Goal: Transaction & Acquisition: Download file/media

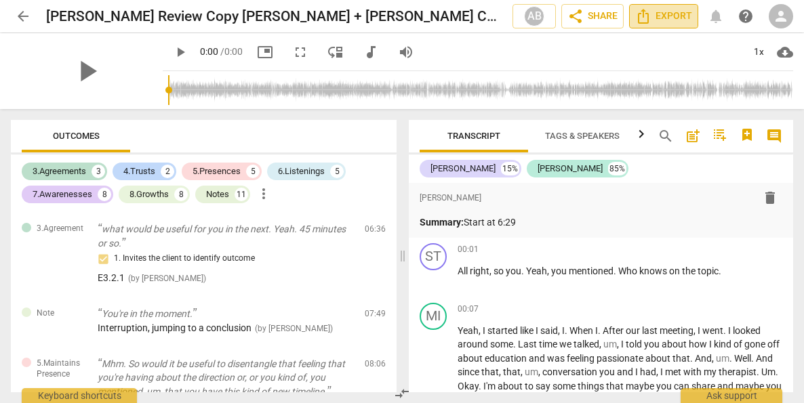
click at [676, 15] on span "Export" at bounding box center [663, 16] width 57 height 16
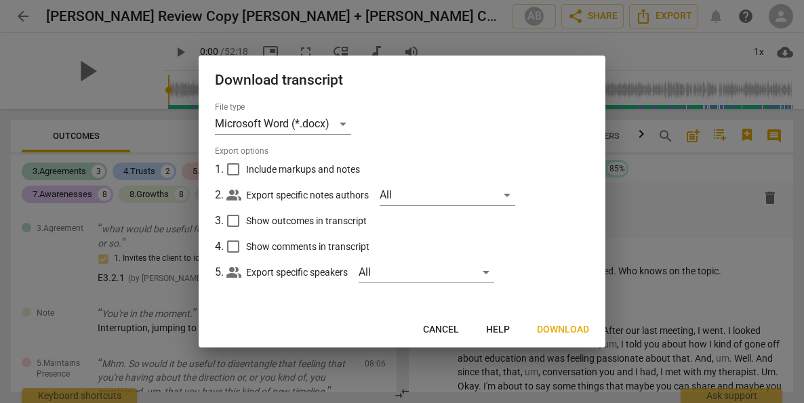
click at [235, 170] on input "Include markups and notes" at bounding box center [233, 170] width 26 height 26
checkbox input "true"
click at [233, 218] on input "Show outcomes in transcript" at bounding box center [233, 221] width 26 height 26
checkbox input "true"
click at [235, 249] on input "Show comments in transcript" at bounding box center [233, 247] width 26 height 26
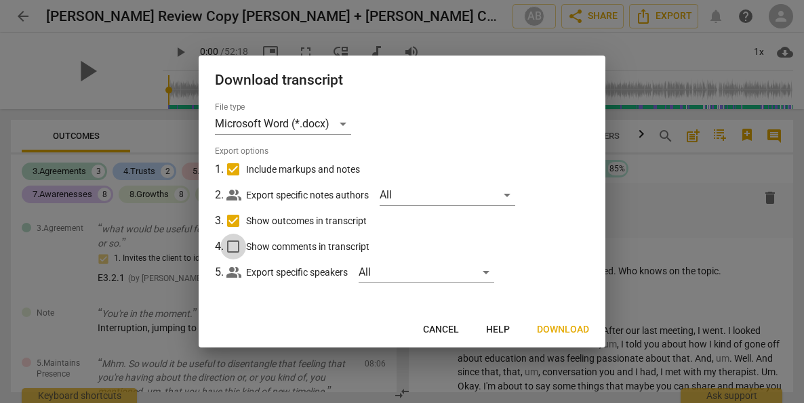
checkbox input "true"
click at [343, 121] on div "Microsoft Word (*.docx)" at bounding box center [283, 124] width 136 height 22
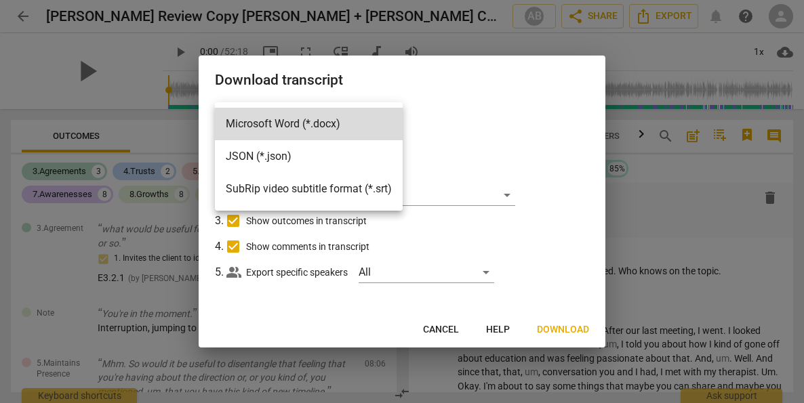
click at [464, 139] on div at bounding box center [402, 201] width 804 height 403
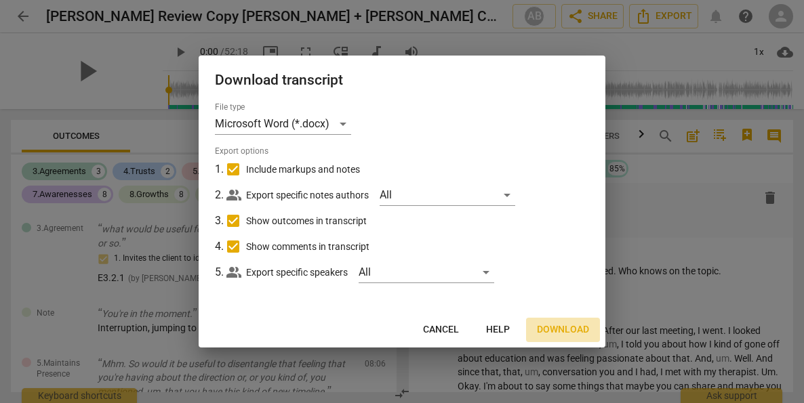
click at [582, 324] on span "Download" at bounding box center [563, 330] width 52 height 14
